Goal: Transaction & Acquisition: Purchase product/service

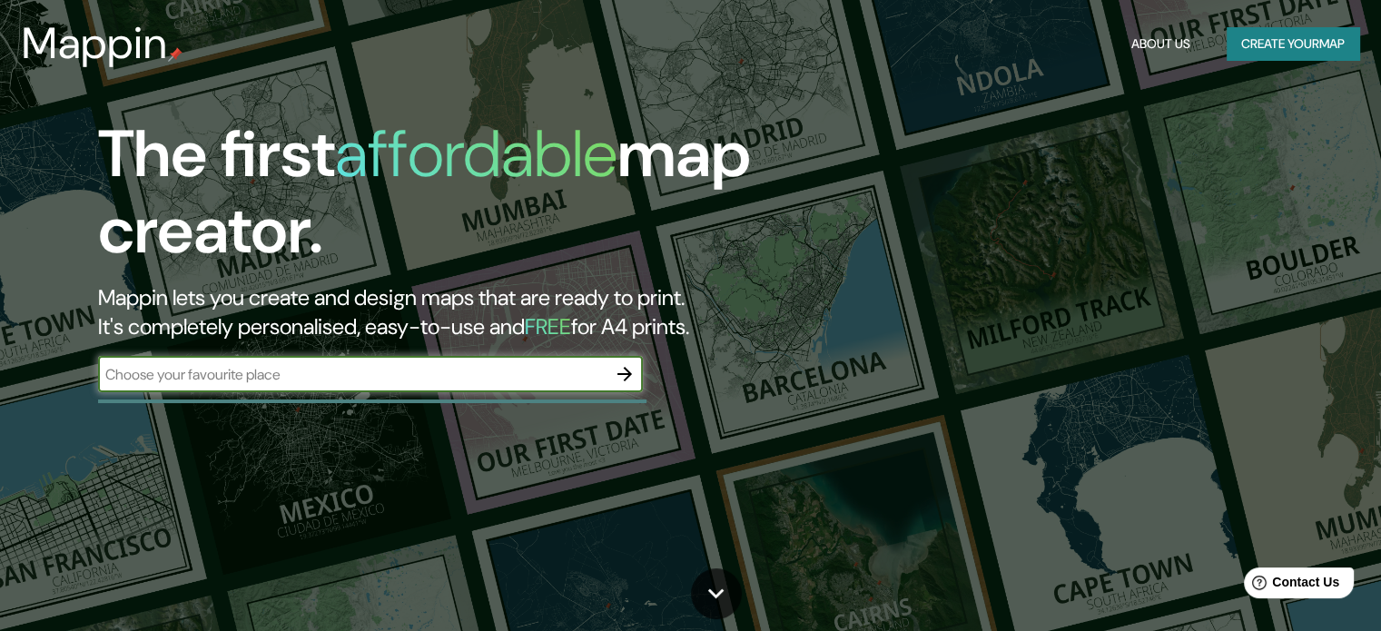
click at [337, 380] on input "text" at bounding box center [352, 374] width 508 height 21
type input "opera sydney"
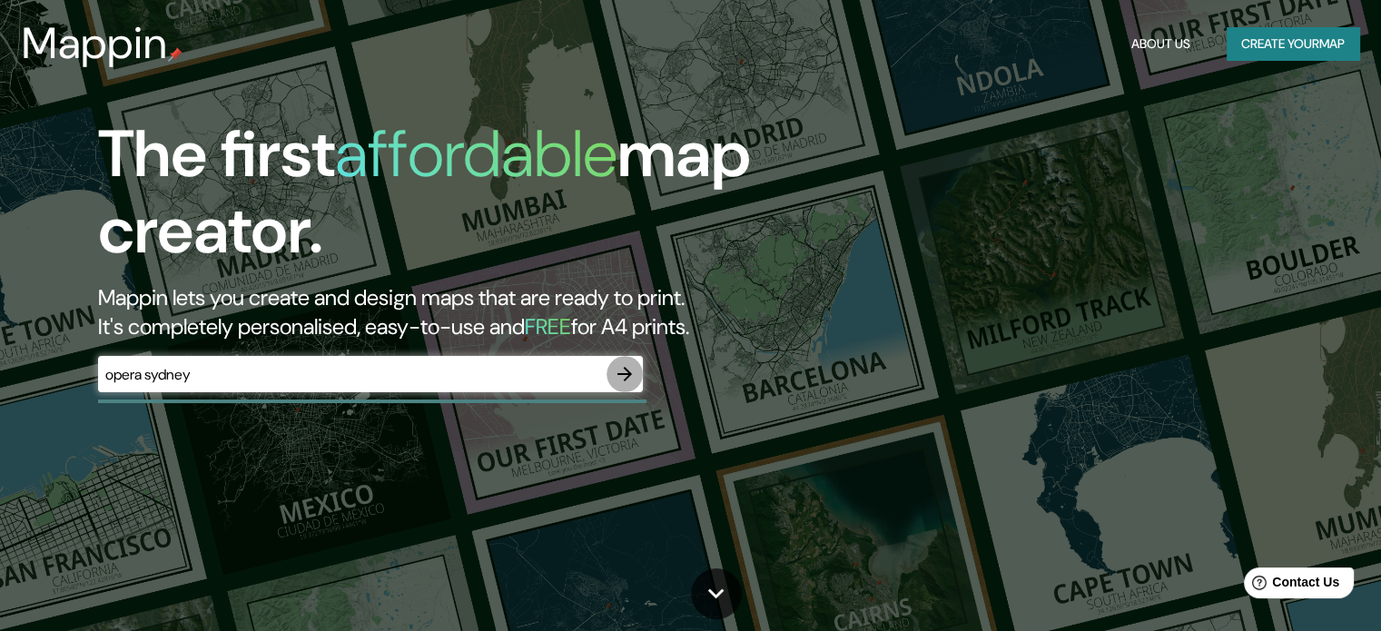
click at [627, 369] on icon "button" at bounding box center [624, 374] width 15 height 15
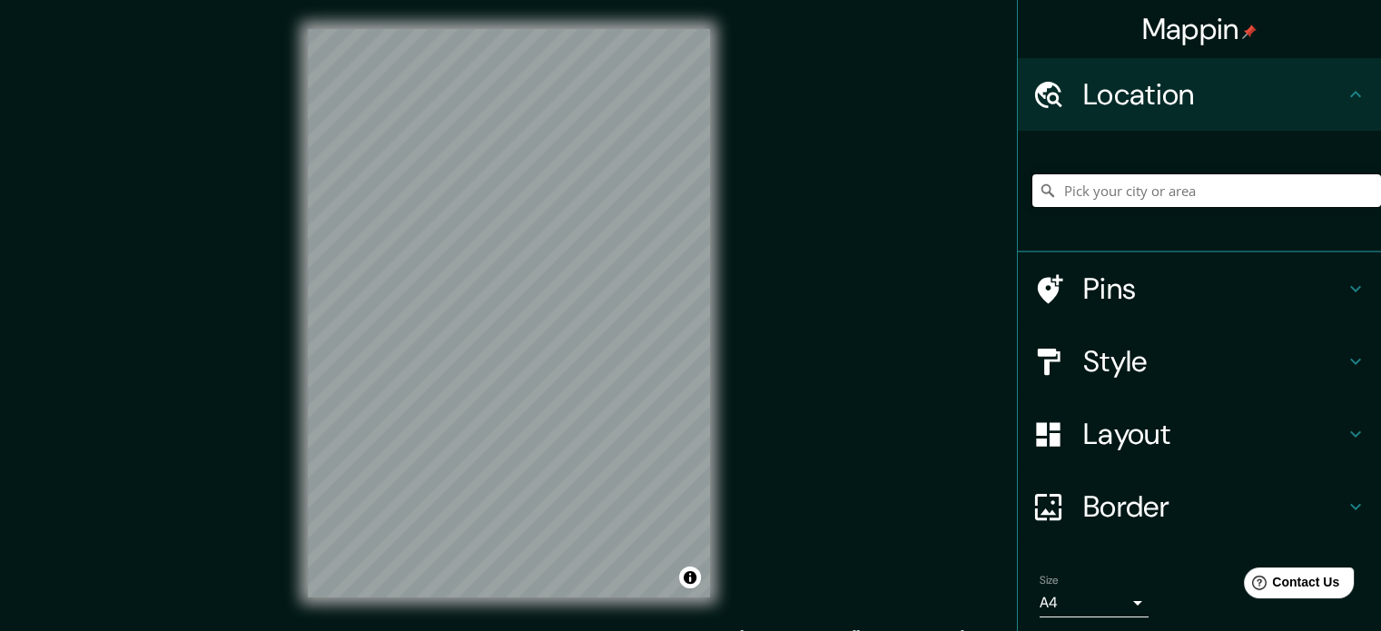
click at [1165, 194] on input "Pick your city or area" at bounding box center [1206, 190] width 349 height 33
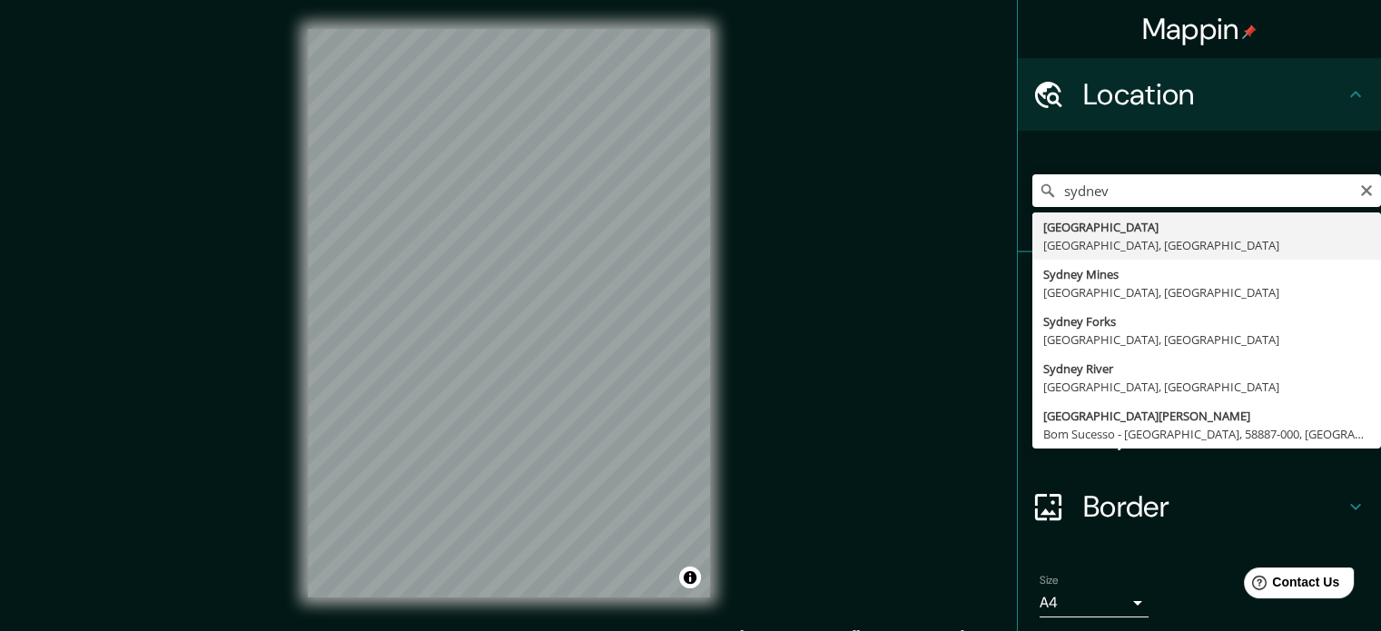
type input "[GEOGRAPHIC_DATA], [GEOGRAPHIC_DATA], [GEOGRAPHIC_DATA]"
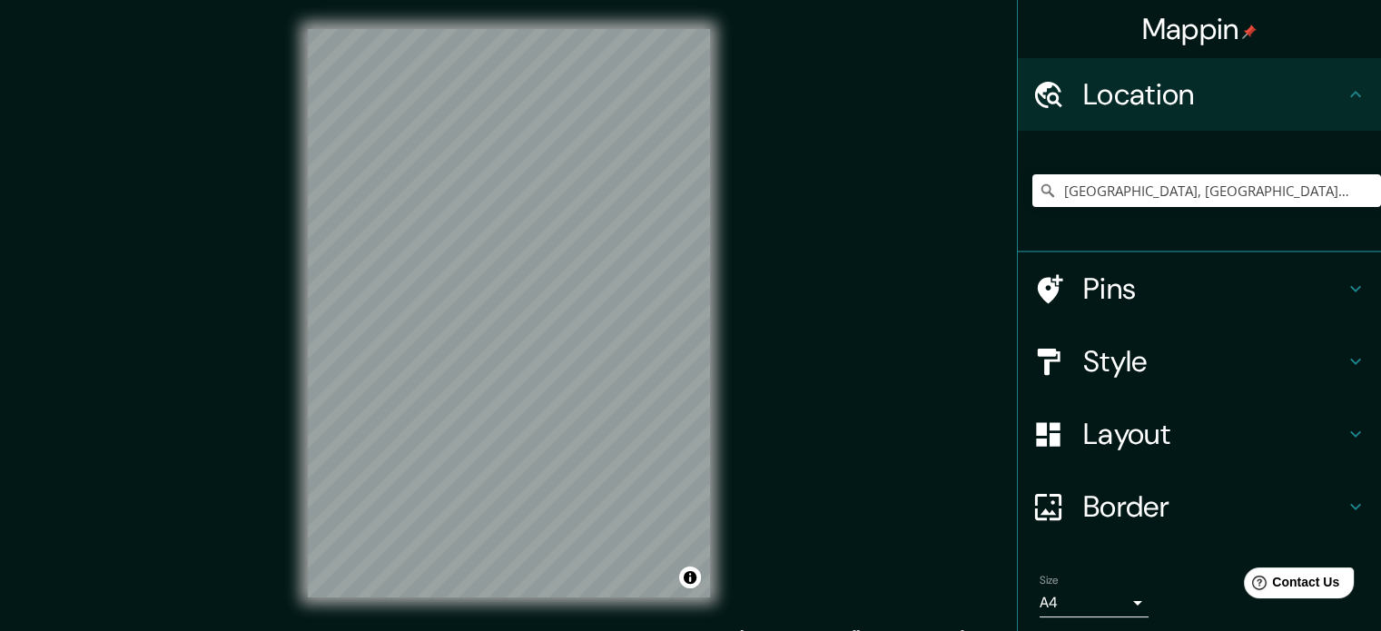
click at [775, 250] on div "Mappin Location [GEOGRAPHIC_DATA], [GEOGRAPHIC_DATA], [GEOGRAPHIC_DATA] Pins St…" at bounding box center [690, 327] width 1381 height 655
click at [1359, 189] on icon "Clear" at bounding box center [1366, 190] width 15 height 15
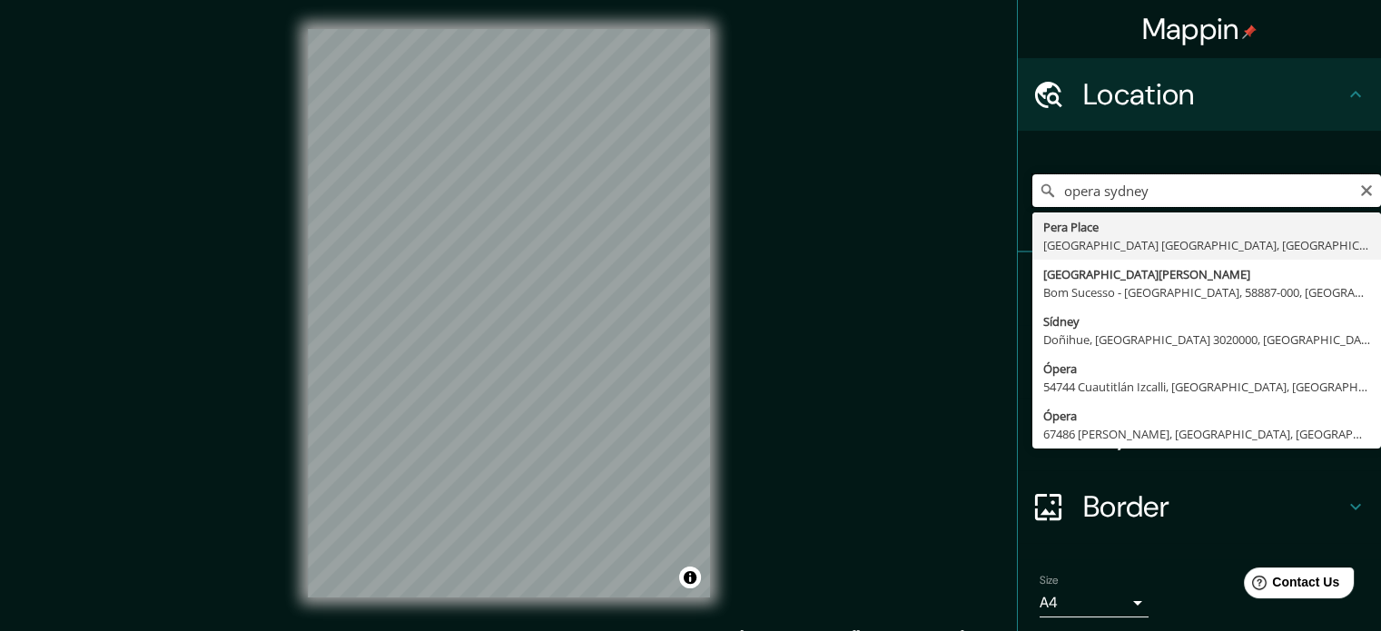
type input "opera sydney"
click at [1362, 186] on input "opera sydney" at bounding box center [1206, 190] width 349 height 33
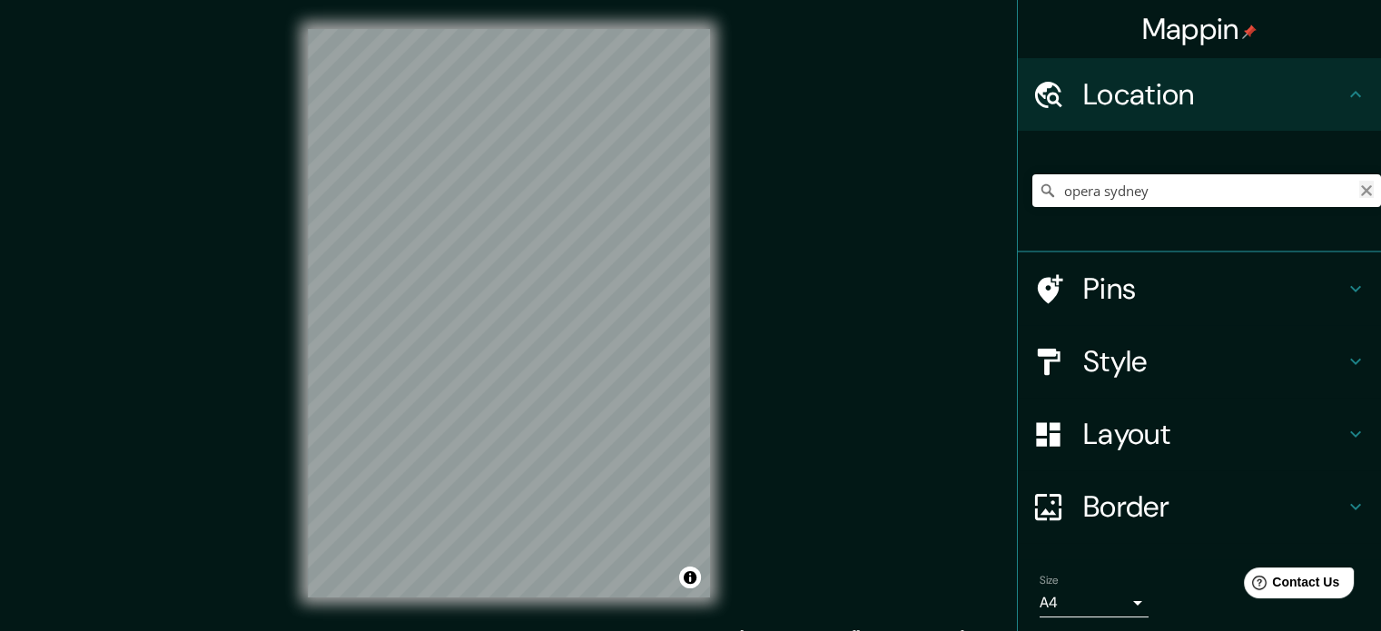
click at [1359, 193] on icon "Clear" at bounding box center [1366, 190] width 15 height 15
paste input "-33.857243, 151.215254"
click at [1224, 172] on div "-33.857243, 151.215254 No results found" at bounding box center [1206, 190] width 349 height 91
drag, startPoint x: 1206, startPoint y: 195, endPoint x: 1012, endPoint y: 199, distance: 194.3
click at [1017, 199] on div "-33.857243, 151.215254 No results found" at bounding box center [1198, 192] width 363 height 122
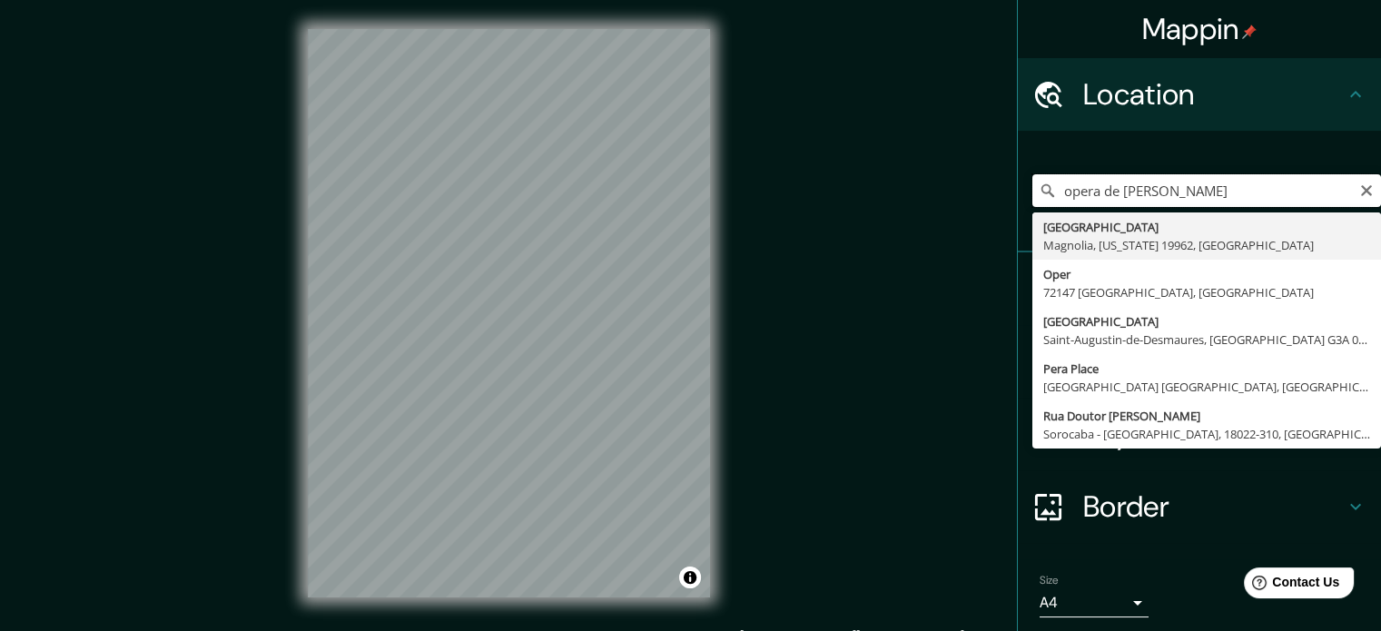
type input "opera de sydney"
drag, startPoint x: 1186, startPoint y: 187, endPoint x: 1002, endPoint y: 202, distance: 184.9
click at [1017, 202] on div "Mappin Location [GEOGRAPHIC_DATA][US_STATE], [GEOGRAPHIC_DATA] [GEOGRAPHIC_DATA…" at bounding box center [1199, 315] width 364 height 631
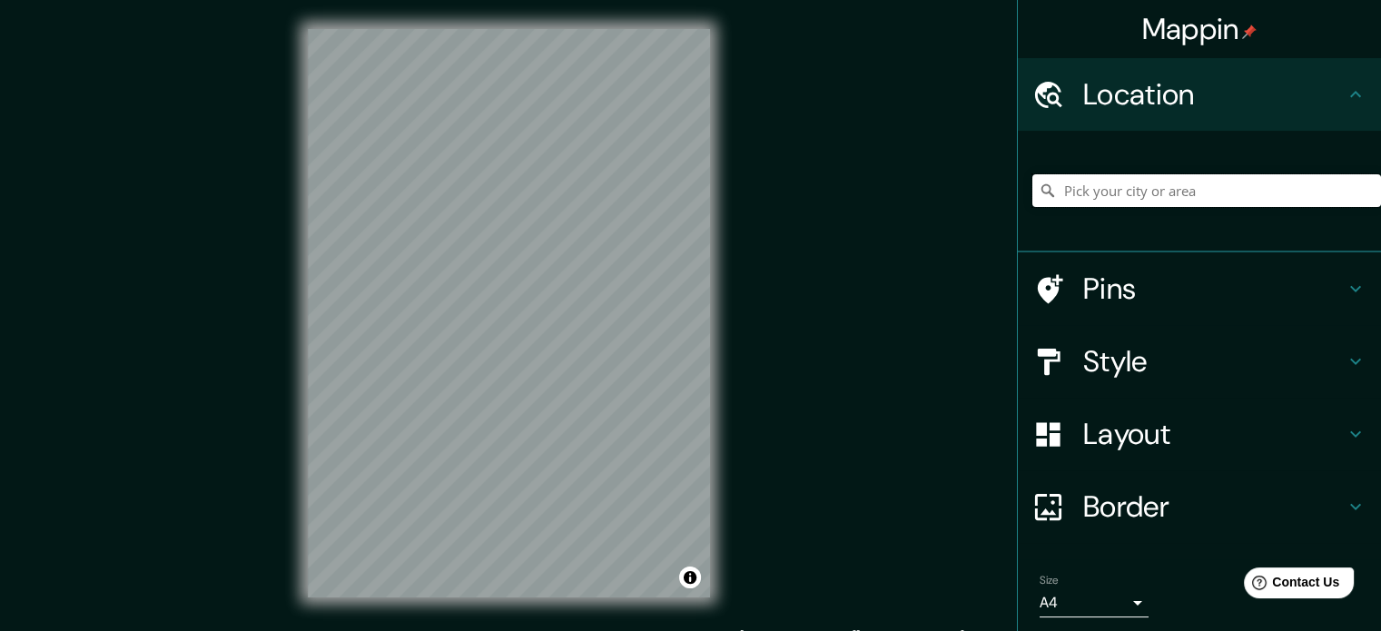
click at [1100, 174] on input "Pick your city or area" at bounding box center [1206, 190] width 349 height 33
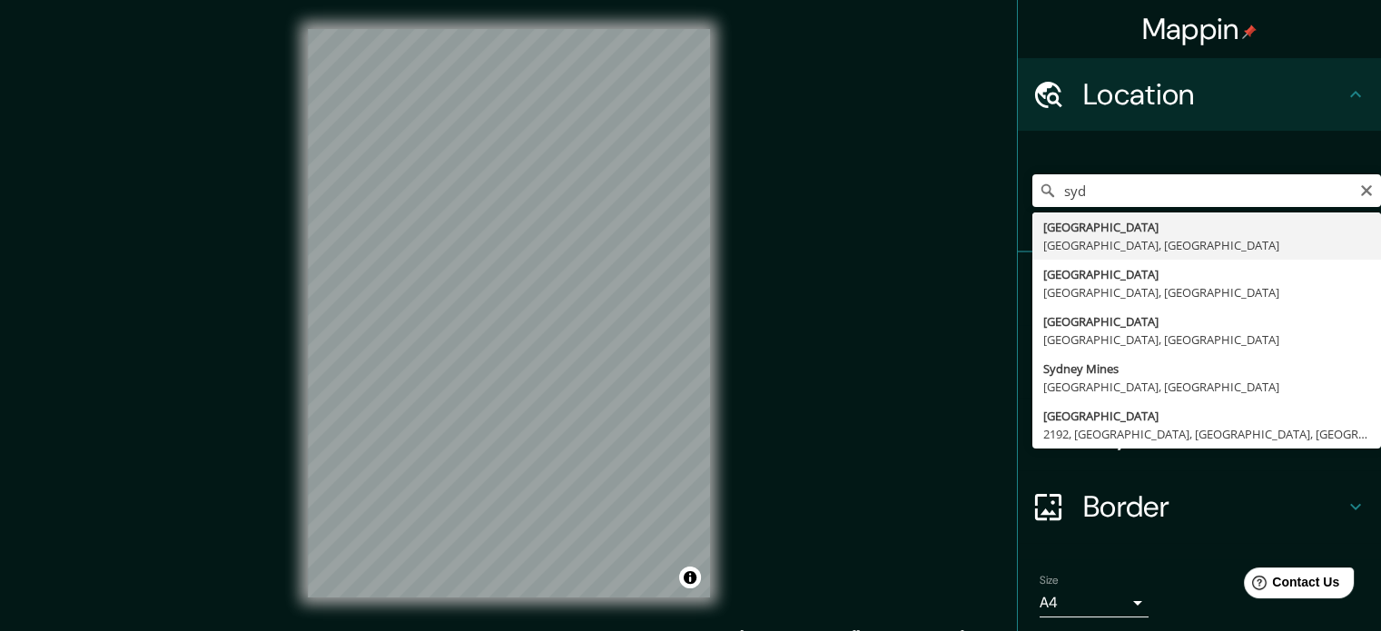
type input "[GEOGRAPHIC_DATA], [GEOGRAPHIC_DATA], [GEOGRAPHIC_DATA]"
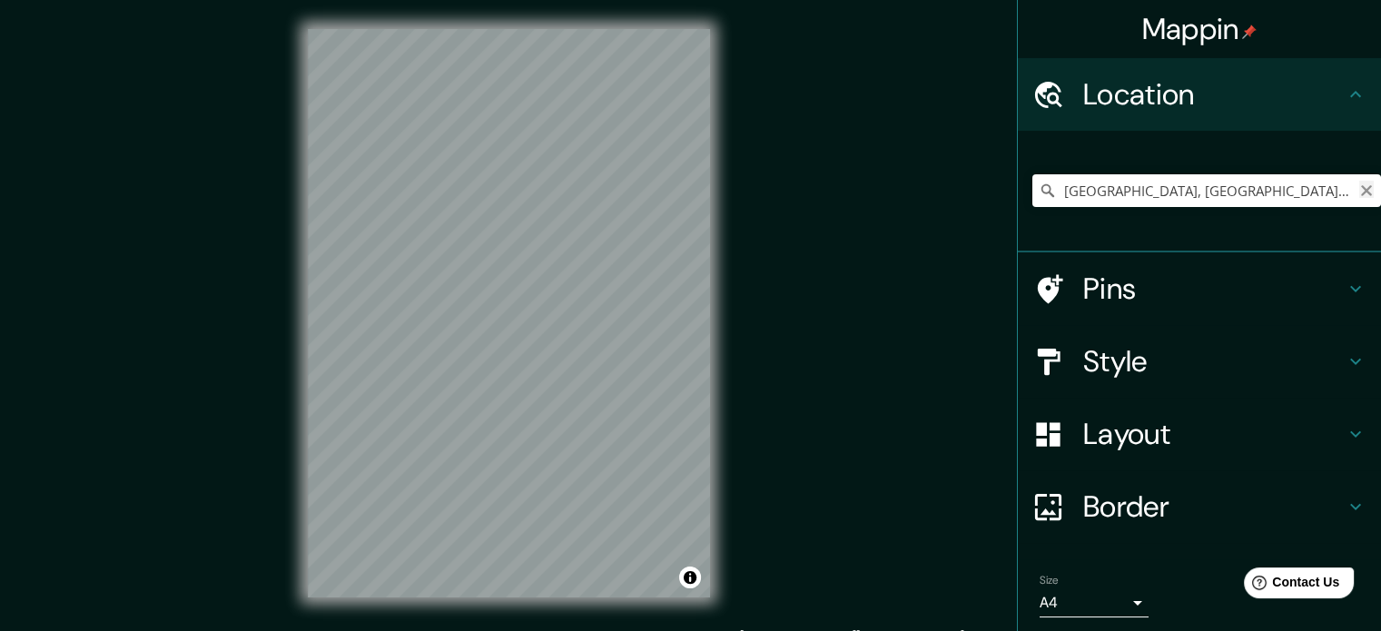
click at [1361, 191] on icon "Clear" at bounding box center [1366, 190] width 11 height 11
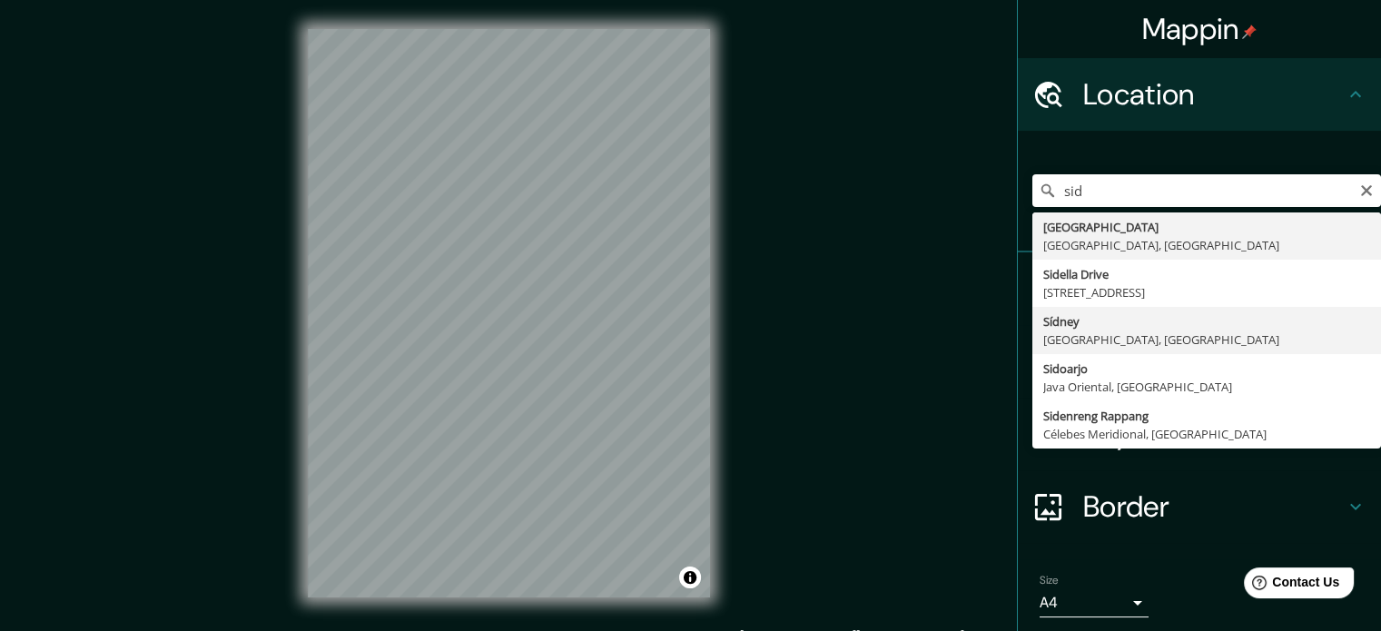
type input "Sídney, [GEOGRAPHIC_DATA], [GEOGRAPHIC_DATA]"
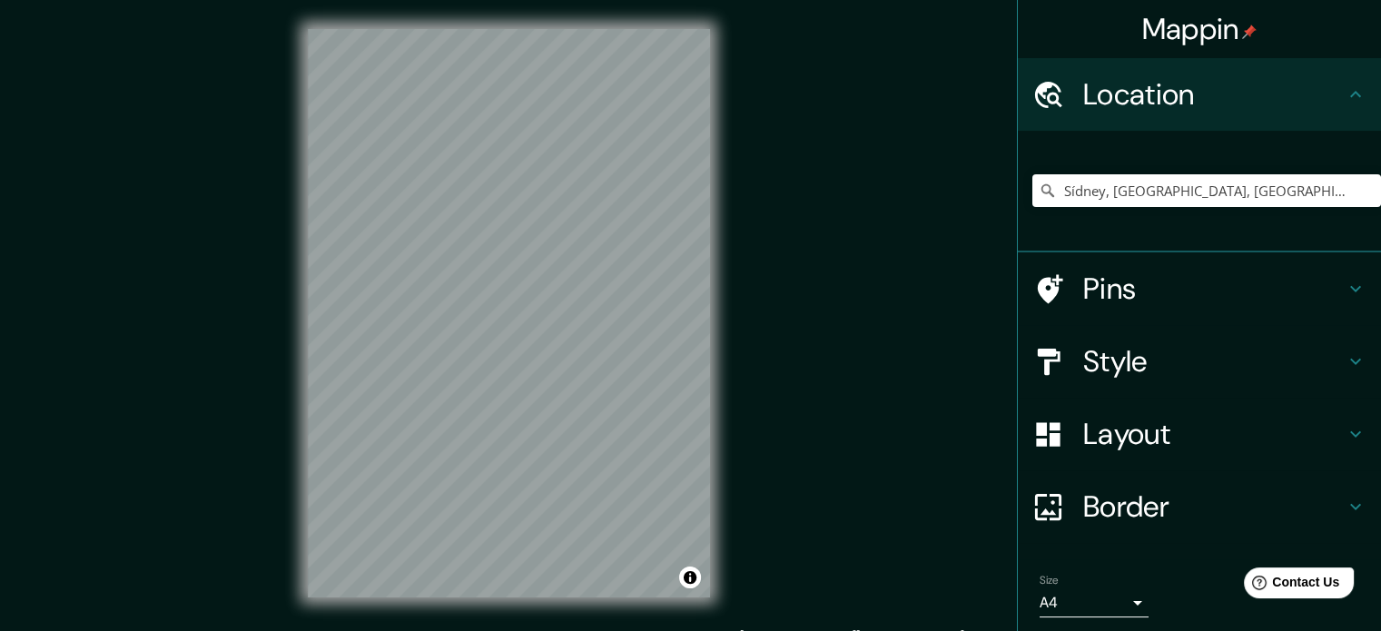
click at [1180, 290] on h4 "Pins" at bounding box center [1213, 288] width 261 height 36
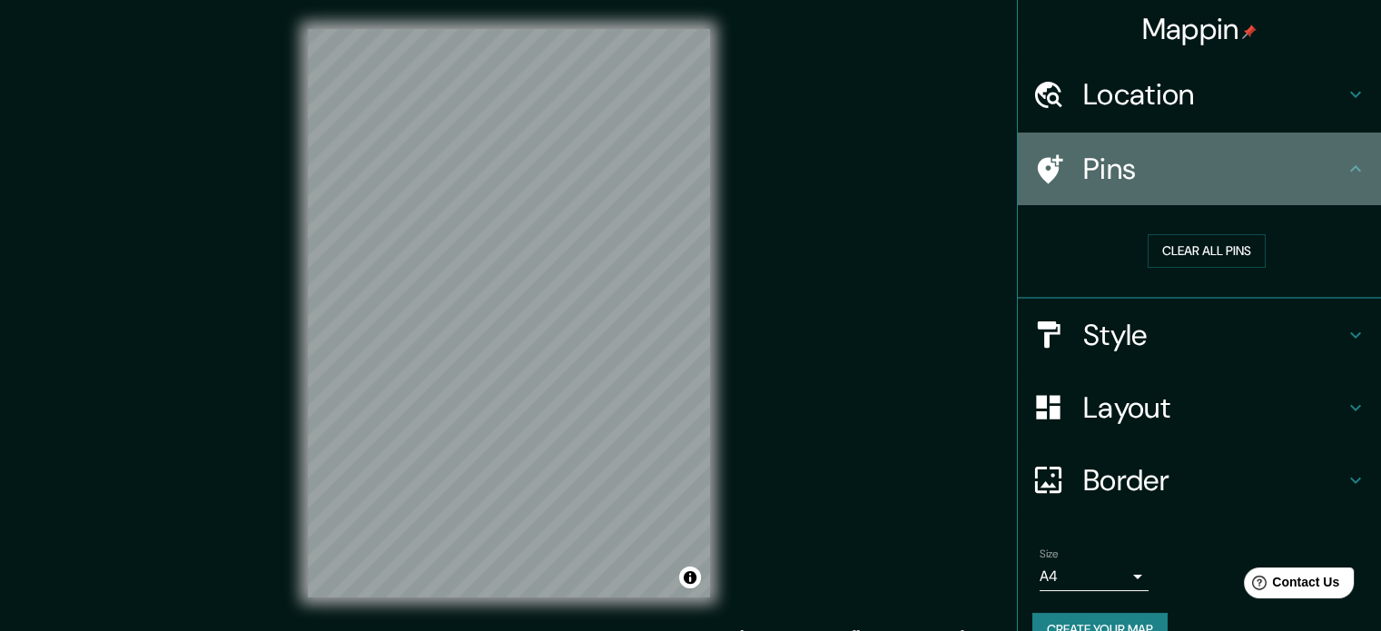
click at [1344, 170] on icon at bounding box center [1355, 169] width 22 height 22
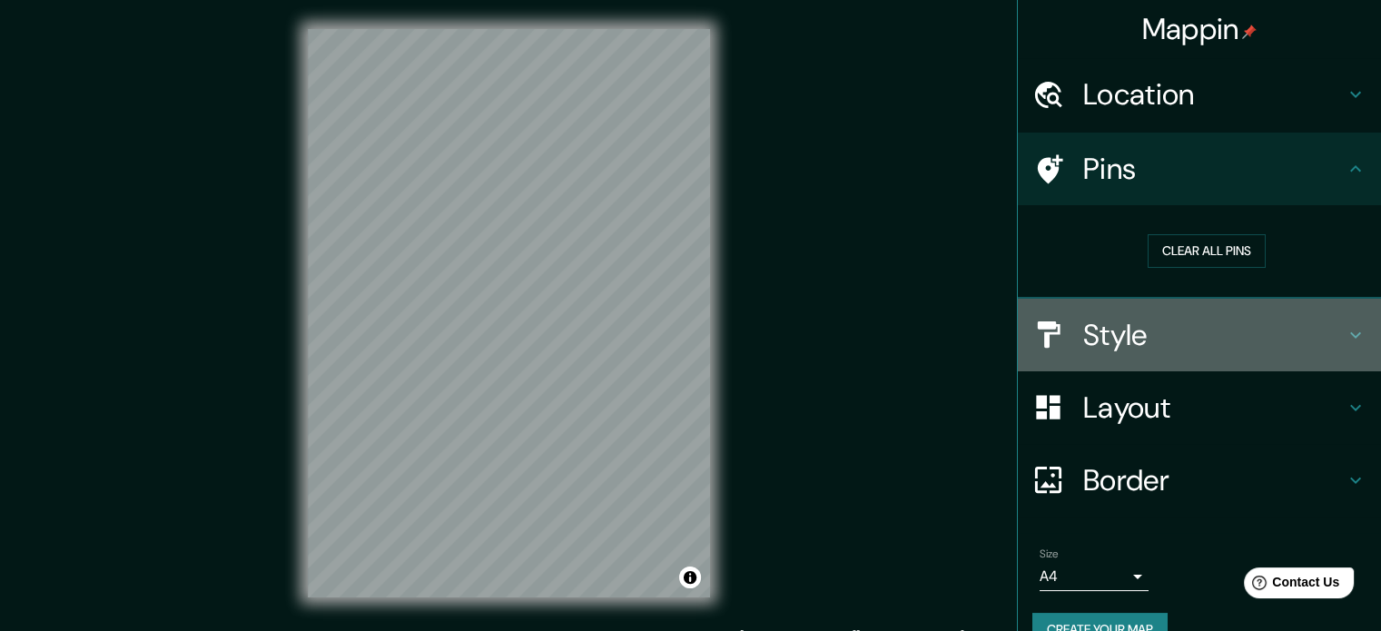
click at [1215, 331] on h4 "Style" at bounding box center [1213, 335] width 261 height 36
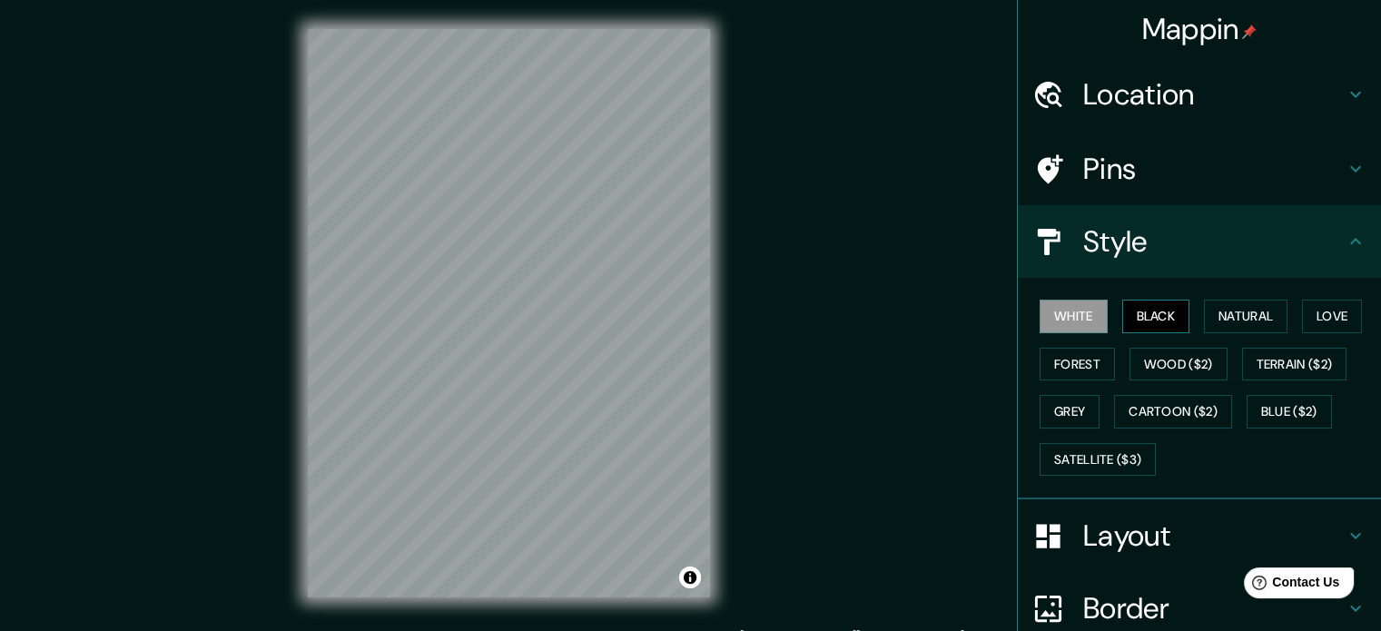
click at [1160, 318] on button "Black" at bounding box center [1156, 317] width 68 height 34
click at [1065, 319] on button "White" at bounding box center [1073, 317] width 68 height 34
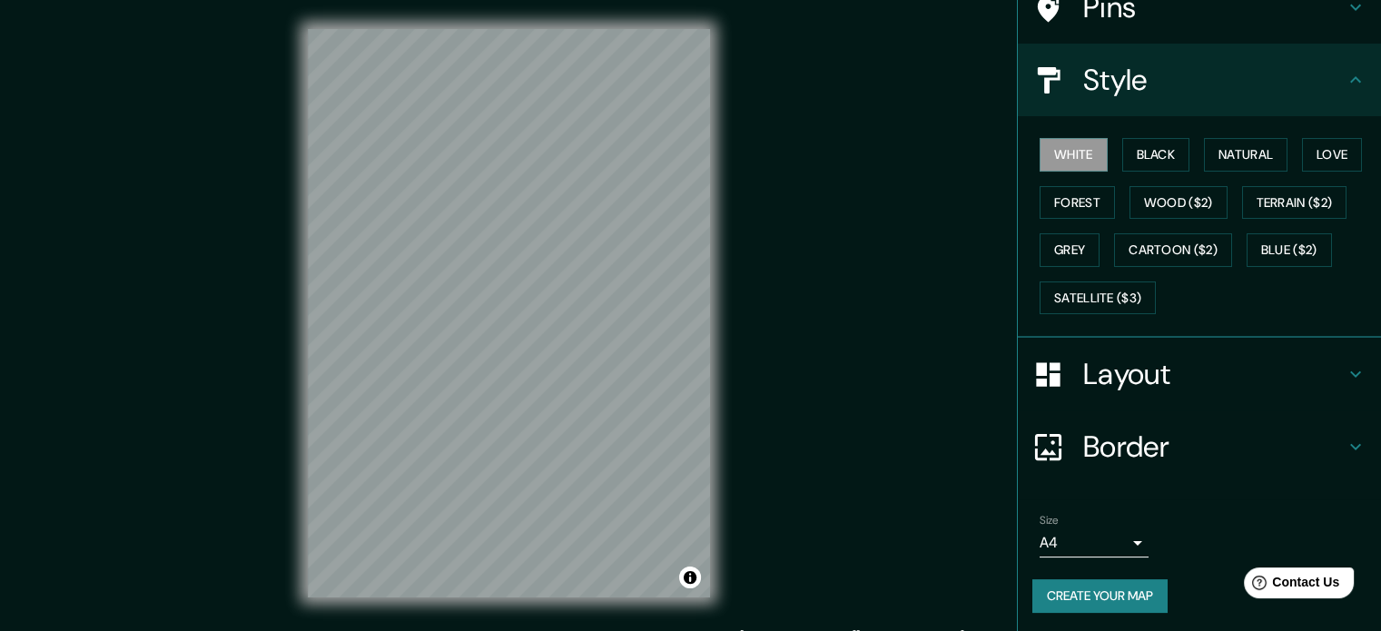
scroll to position [161, 0]
click at [1057, 205] on button "Forest" at bounding box center [1076, 204] width 75 height 34
click at [1053, 159] on button "White" at bounding box center [1073, 156] width 68 height 34
click at [1083, 377] on h4 "Layout" at bounding box center [1213, 375] width 261 height 36
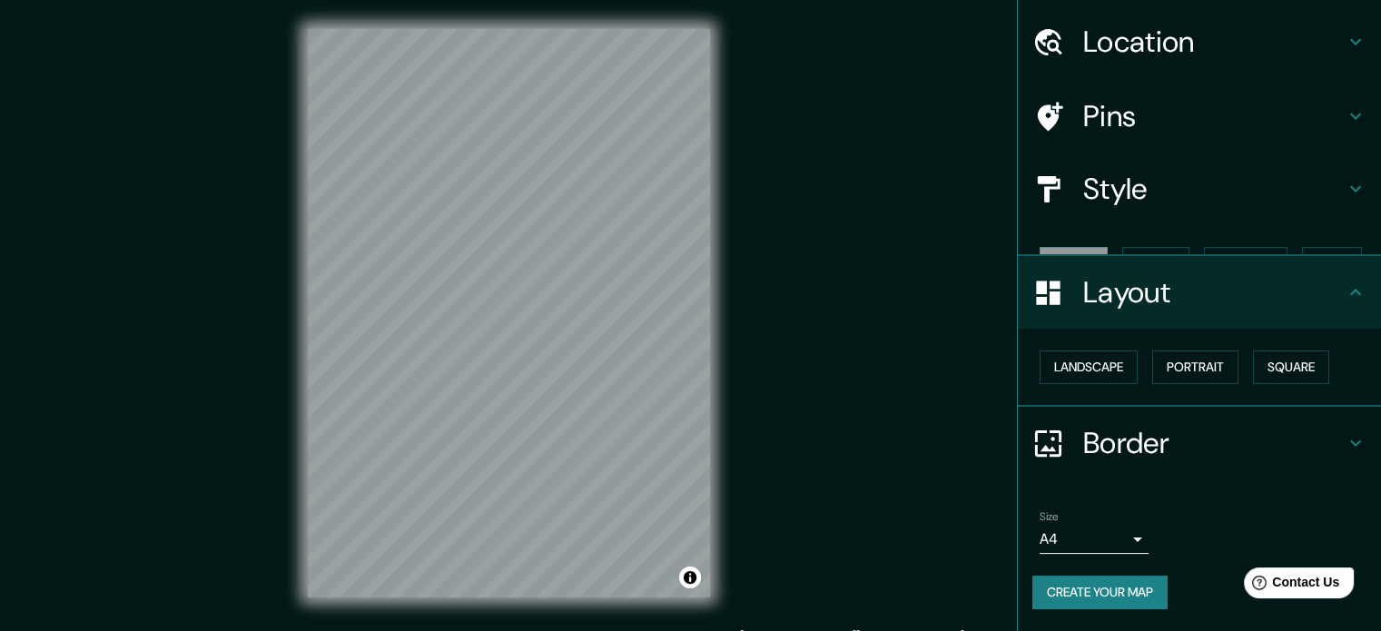
scroll to position [20, 0]
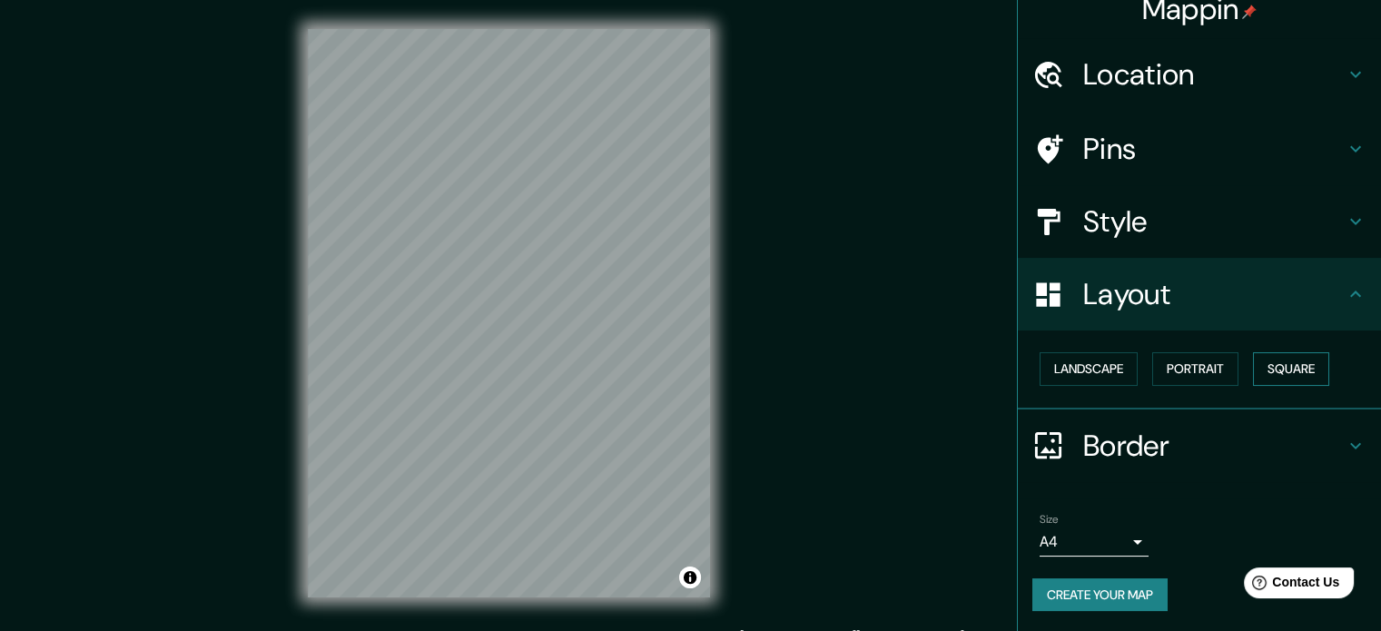
click at [1285, 373] on button "Square" at bounding box center [1291, 369] width 76 height 34
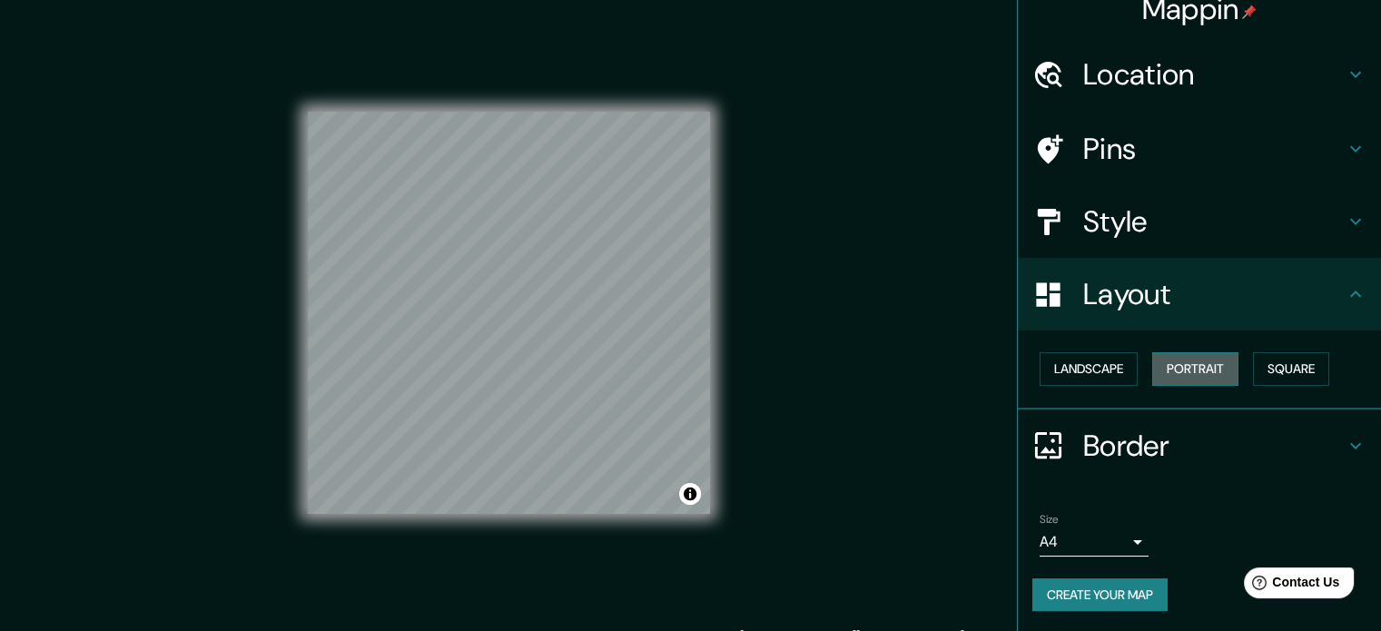
click at [1187, 372] on button "Portrait" at bounding box center [1195, 369] width 86 height 34
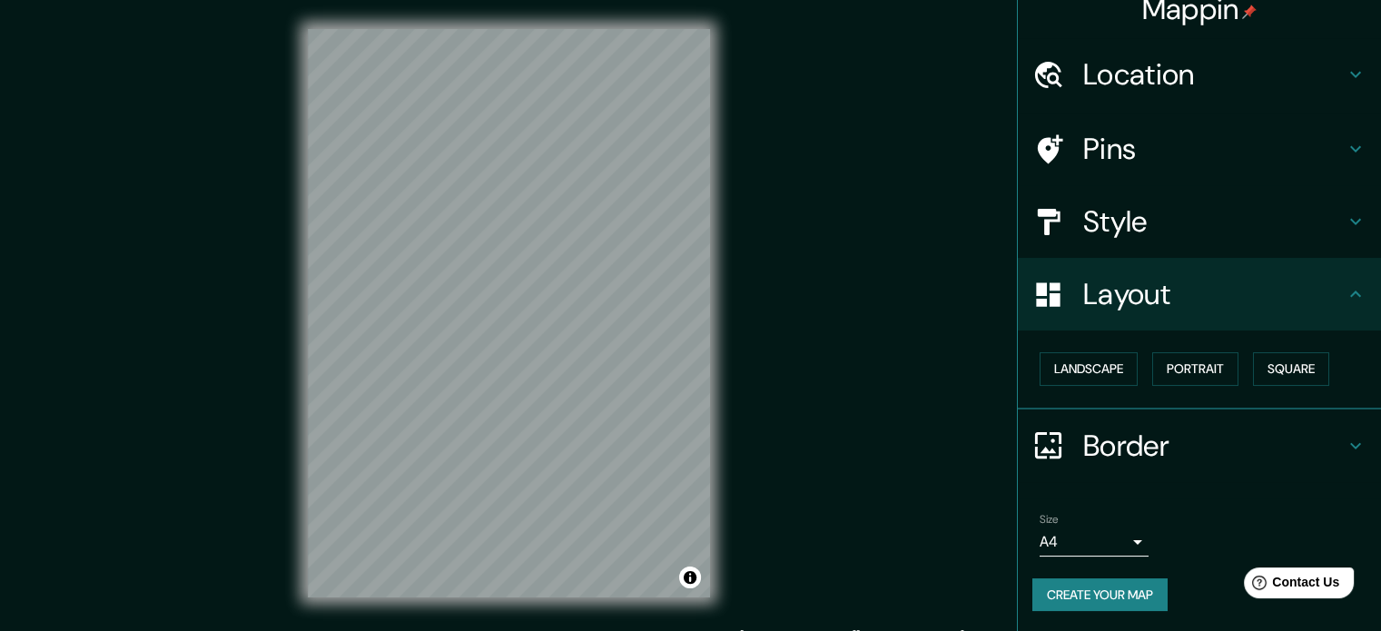
click at [1130, 364] on div "Landscape [GEOGRAPHIC_DATA]" at bounding box center [1206, 369] width 349 height 48
click at [1107, 365] on button "Landscape" at bounding box center [1088, 369] width 98 height 34
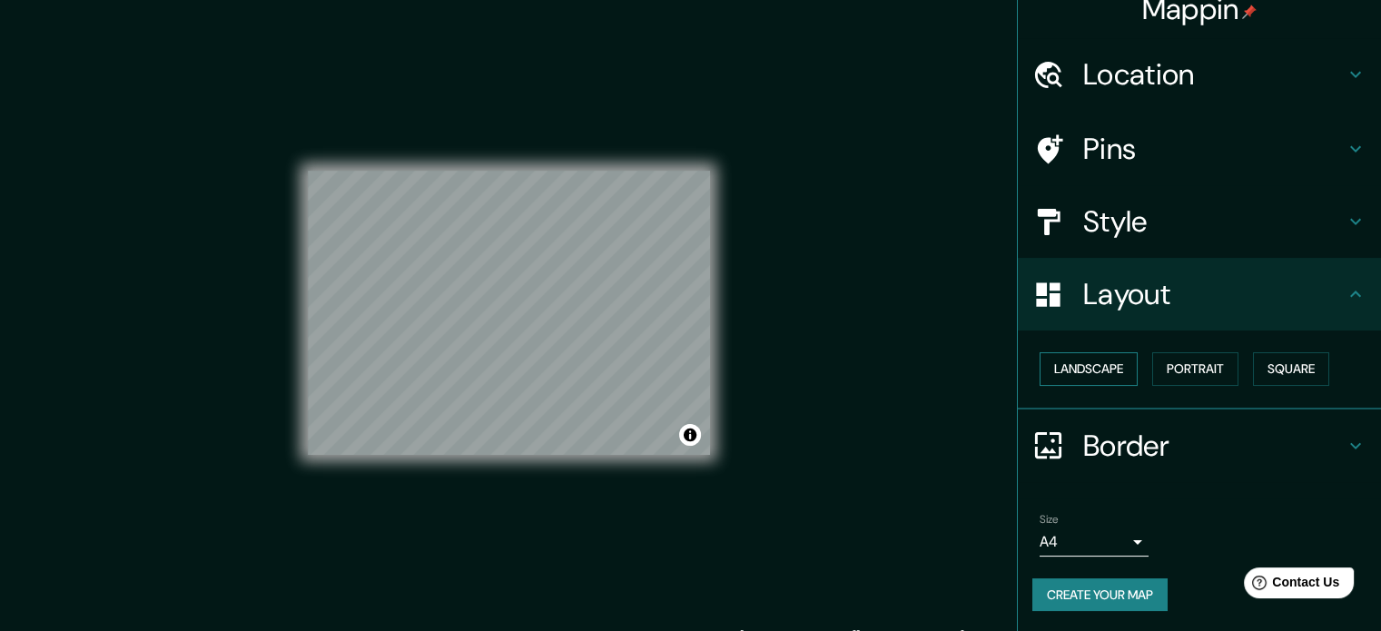
click at [1124, 371] on button "Landscape" at bounding box center [1088, 369] width 98 height 34
click at [1180, 369] on button "Portrait" at bounding box center [1195, 369] width 86 height 34
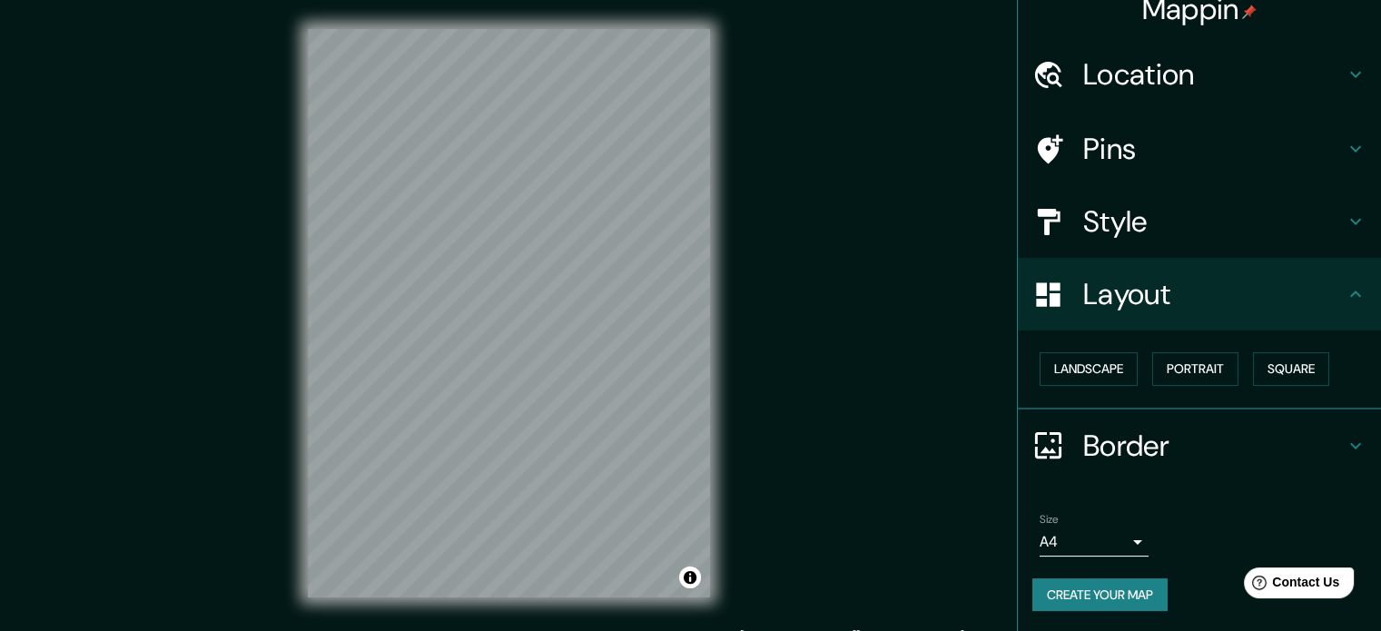
click at [1156, 440] on h4 "Border" at bounding box center [1213, 446] width 261 height 36
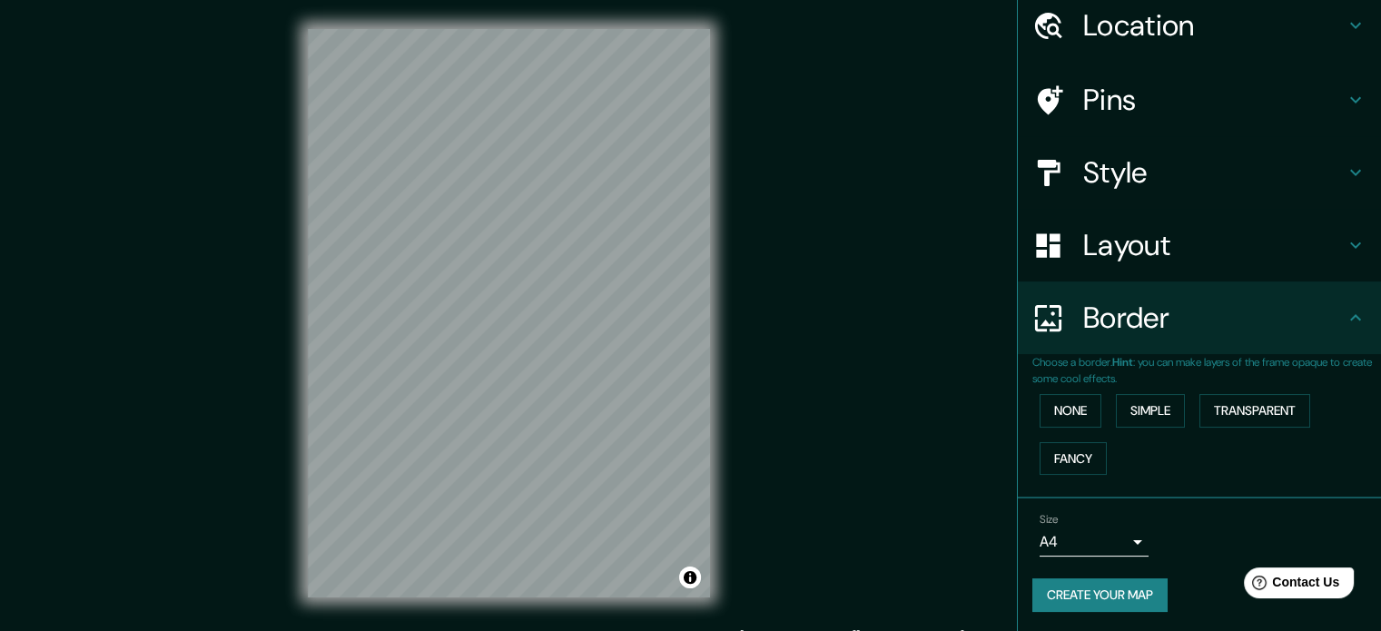
scroll to position [0, 0]
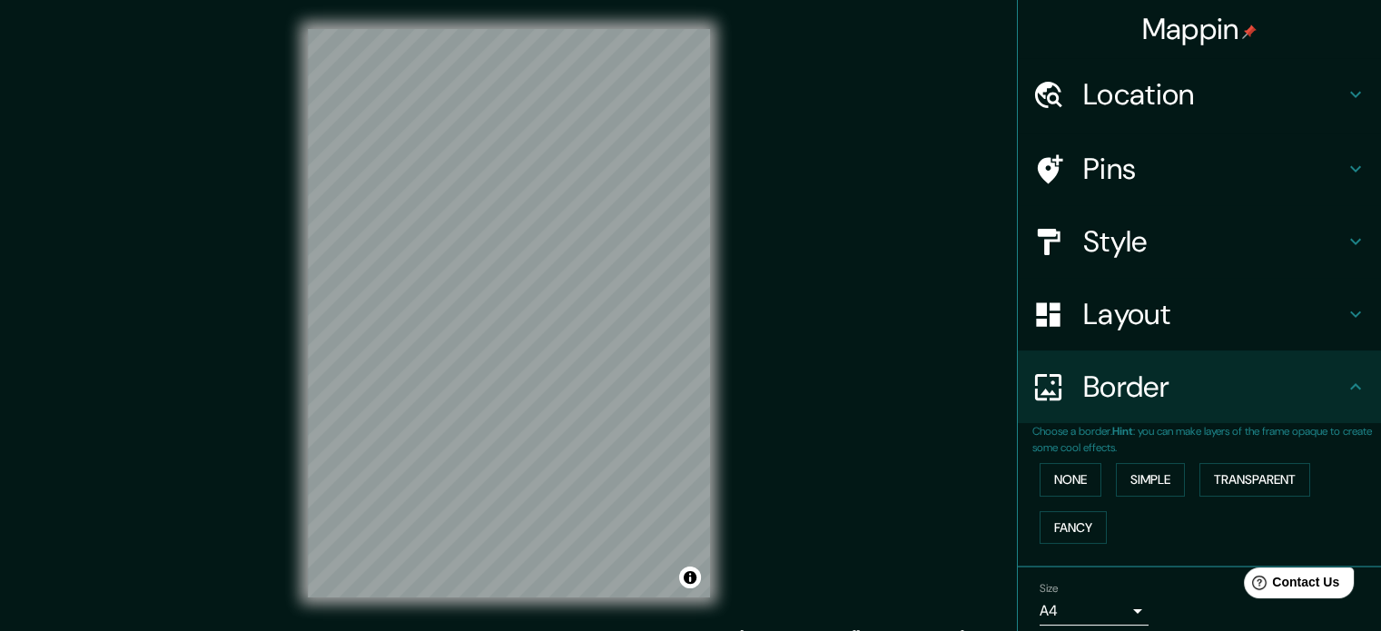
click at [1170, 386] on h4 "Border" at bounding box center [1213, 387] width 261 height 36
click at [1127, 225] on h4 "Style" at bounding box center [1213, 241] width 261 height 36
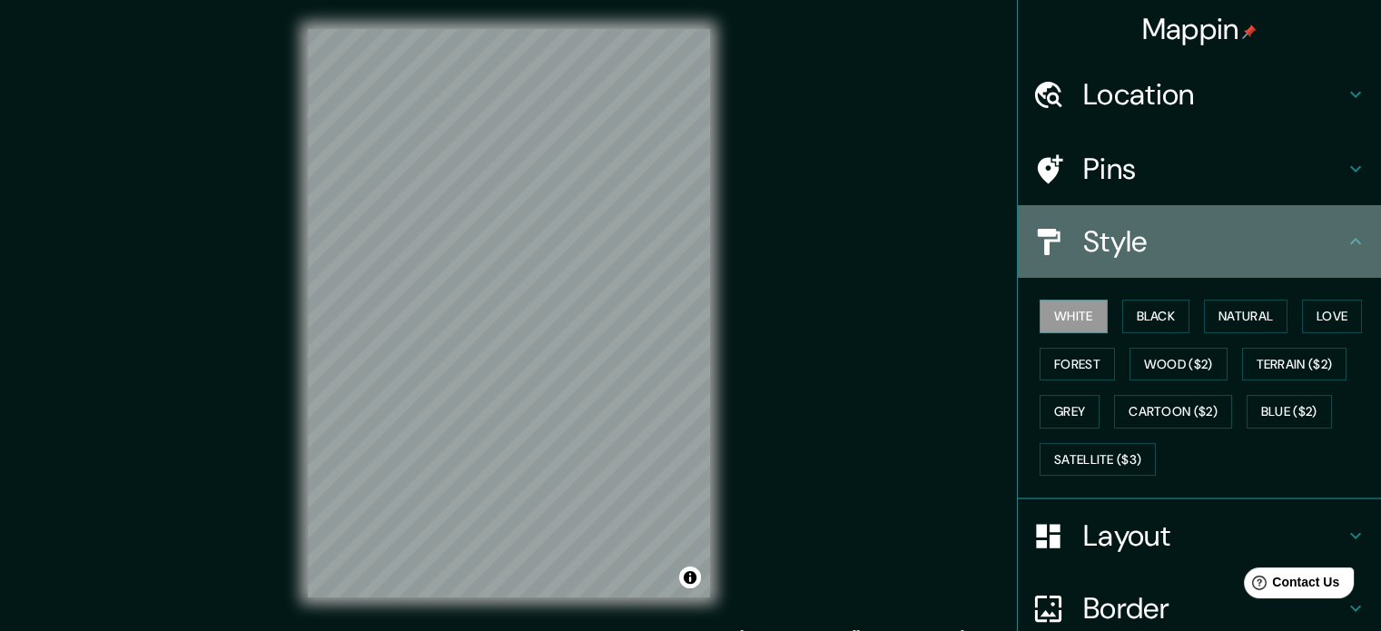
click at [1127, 225] on h4 "Style" at bounding box center [1213, 241] width 261 height 36
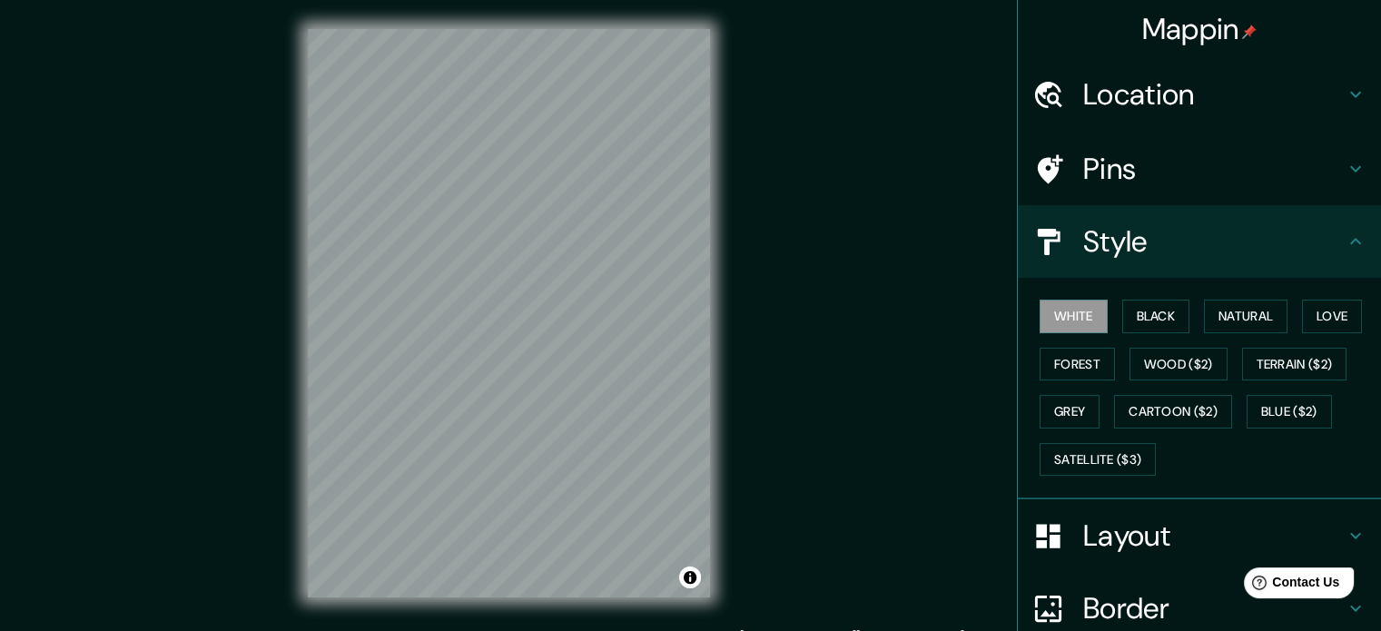
click at [1255, 250] on h4 "Style" at bounding box center [1213, 241] width 261 height 36
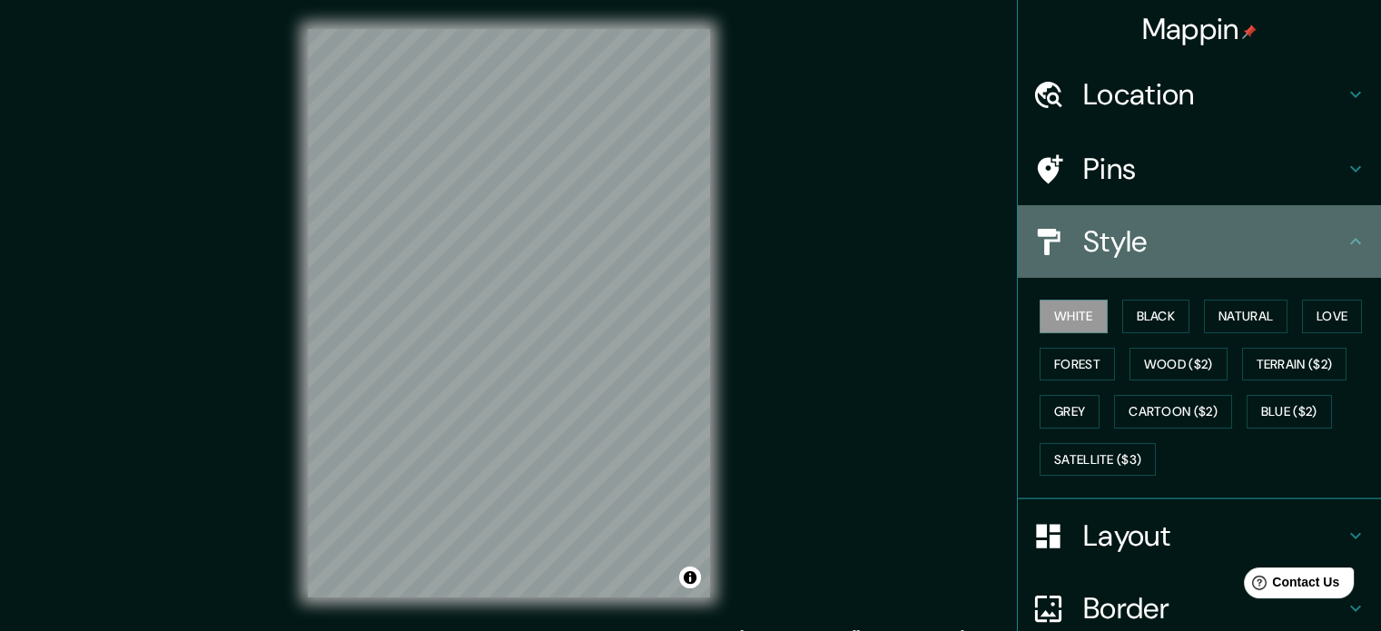
click at [1356, 247] on div "Style" at bounding box center [1198, 241] width 363 height 73
click at [1344, 251] on icon at bounding box center [1355, 242] width 22 height 22
click at [1354, 242] on div "Style" at bounding box center [1198, 241] width 363 height 73
